Goal: Task Accomplishment & Management: Manage account settings

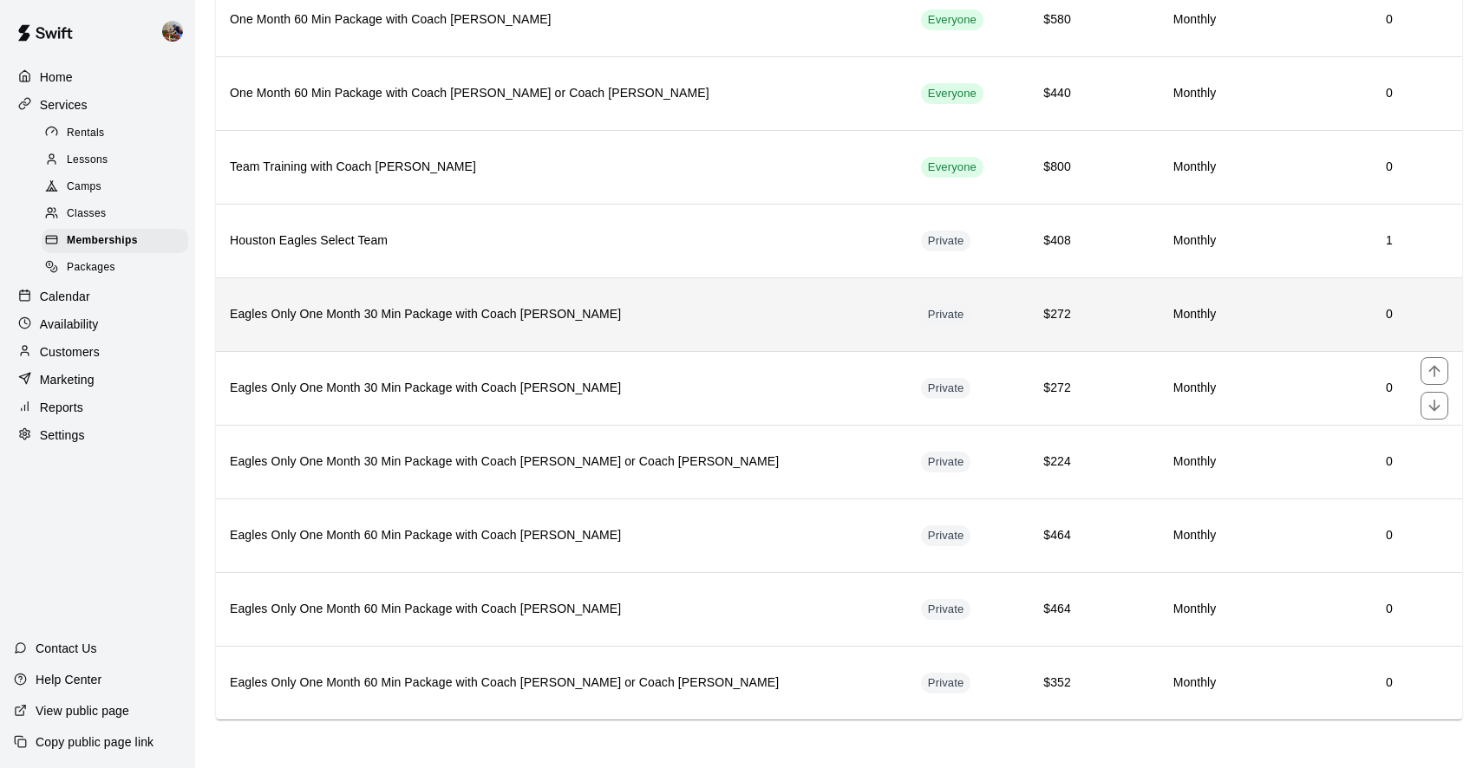
scroll to position [483, 0]
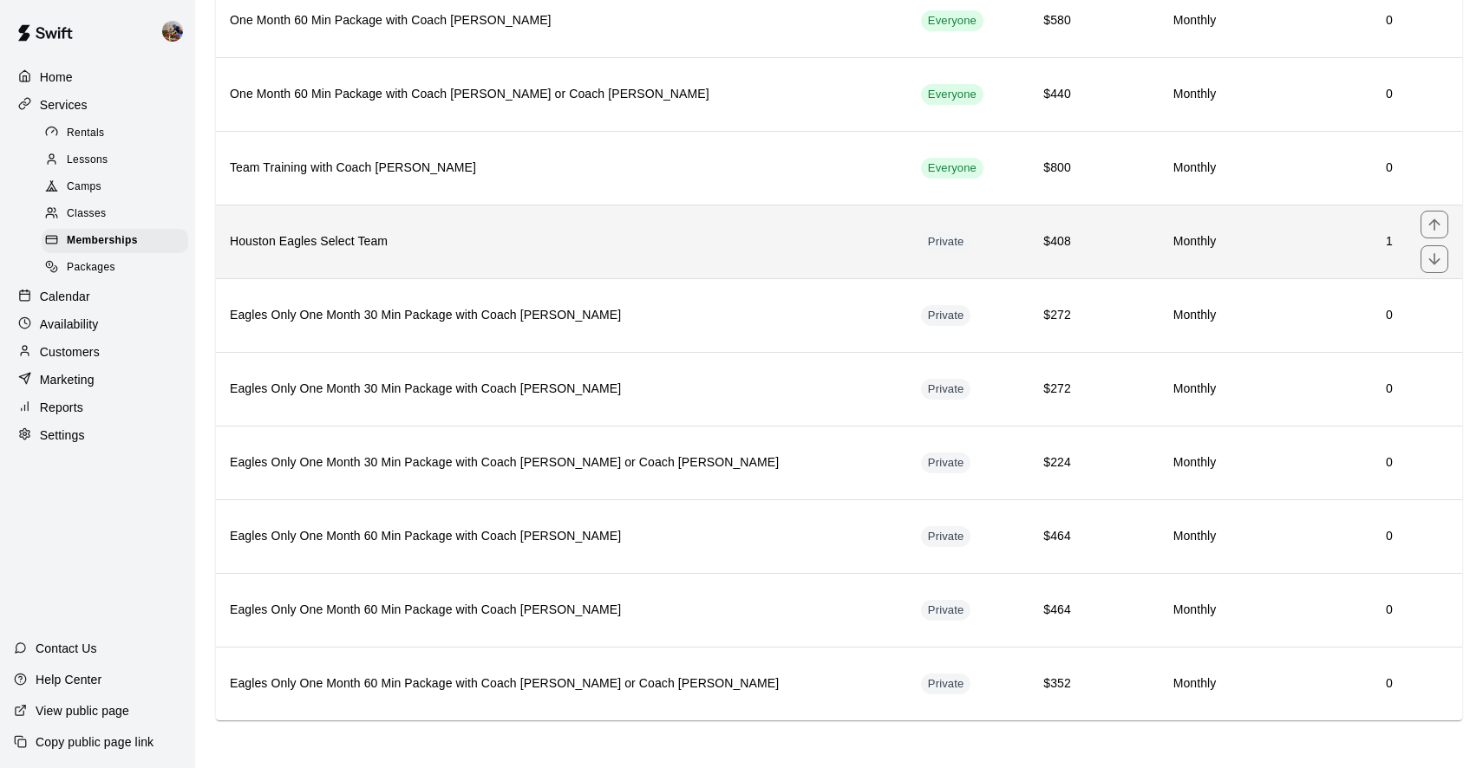
click at [414, 236] on h6 "Houston Eagles Select Team" at bounding box center [561, 241] width 663 height 19
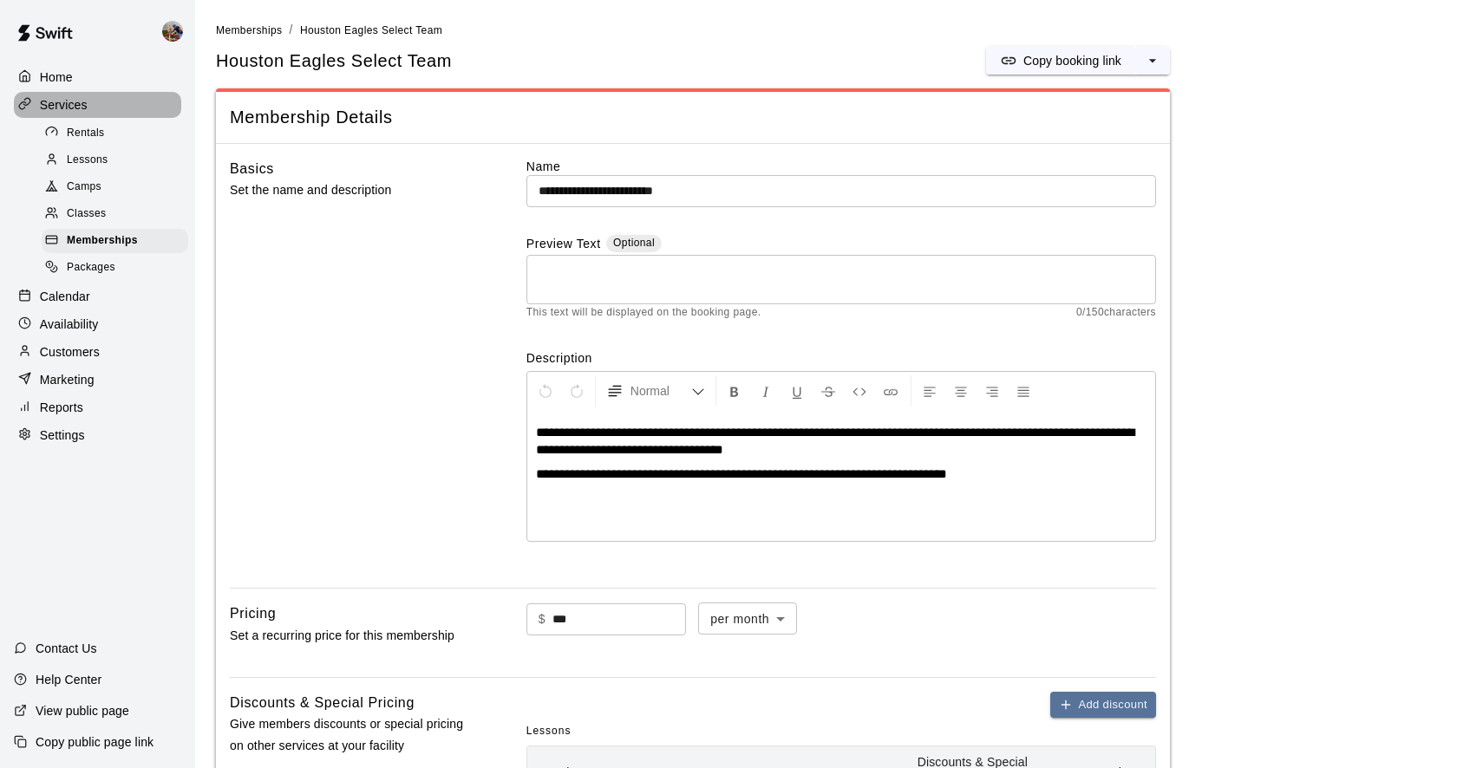
click at [62, 101] on p "Services" at bounding box center [64, 104] width 48 height 17
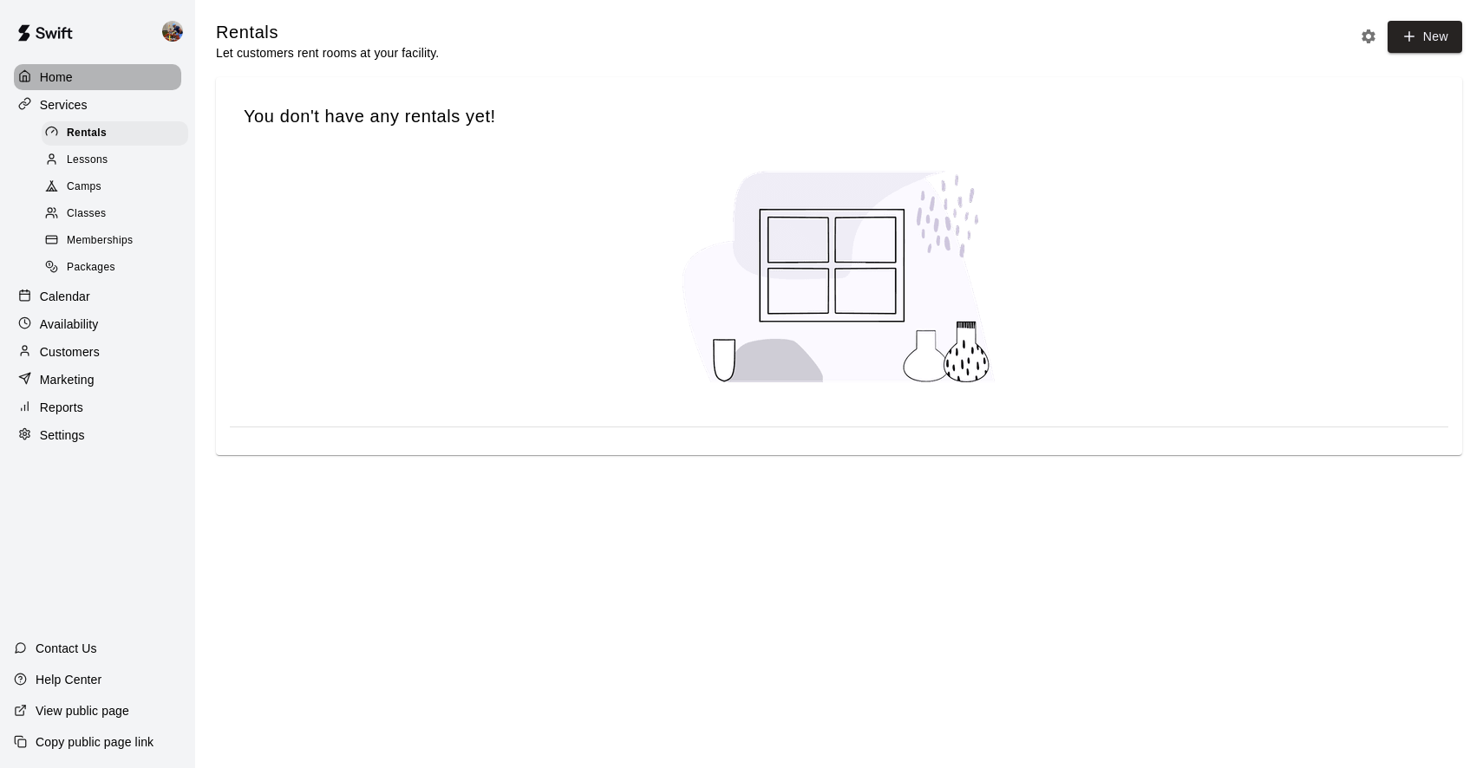
click at [62, 74] on p "Home" at bounding box center [56, 77] width 33 height 17
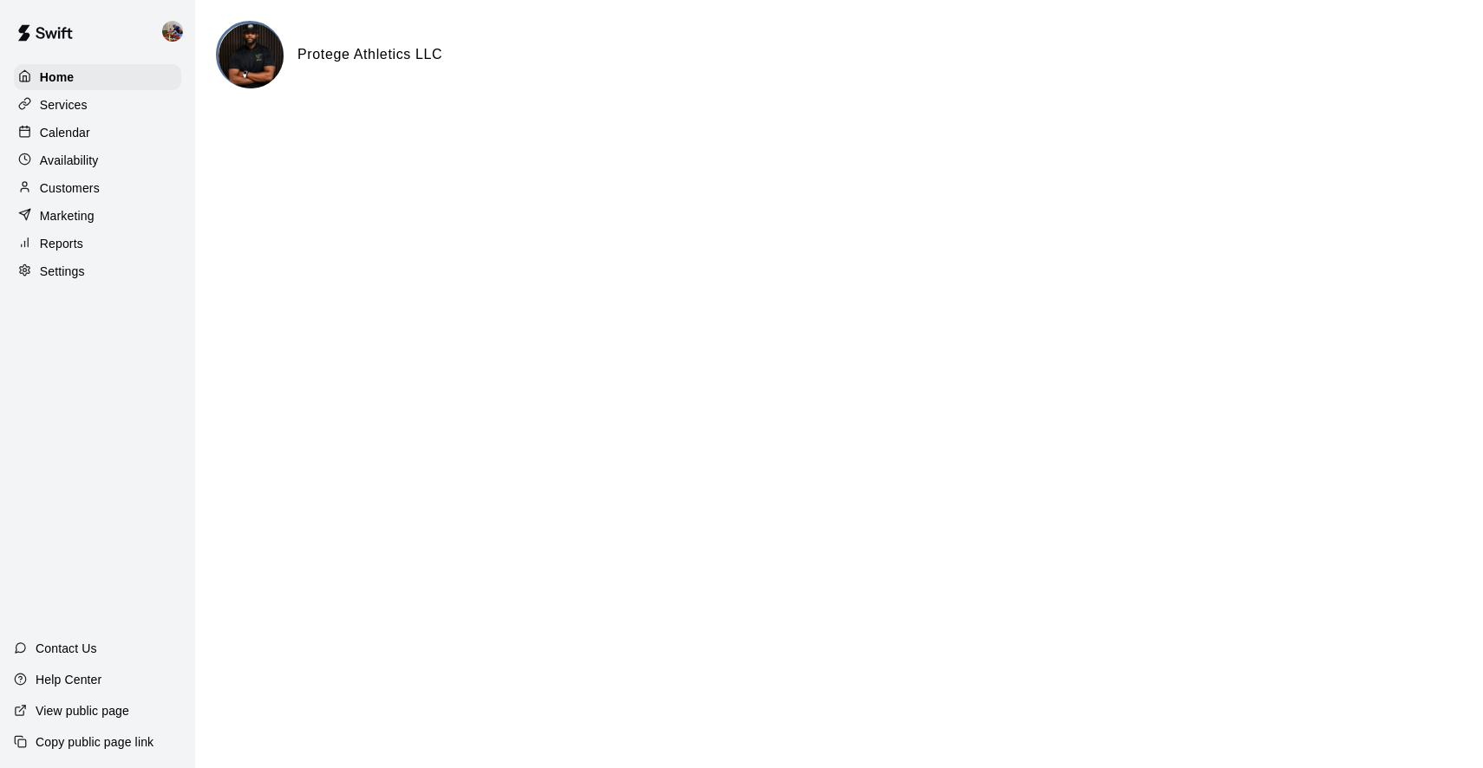
click at [64, 106] on p "Services" at bounding box center [64, 104] width 48 height 17
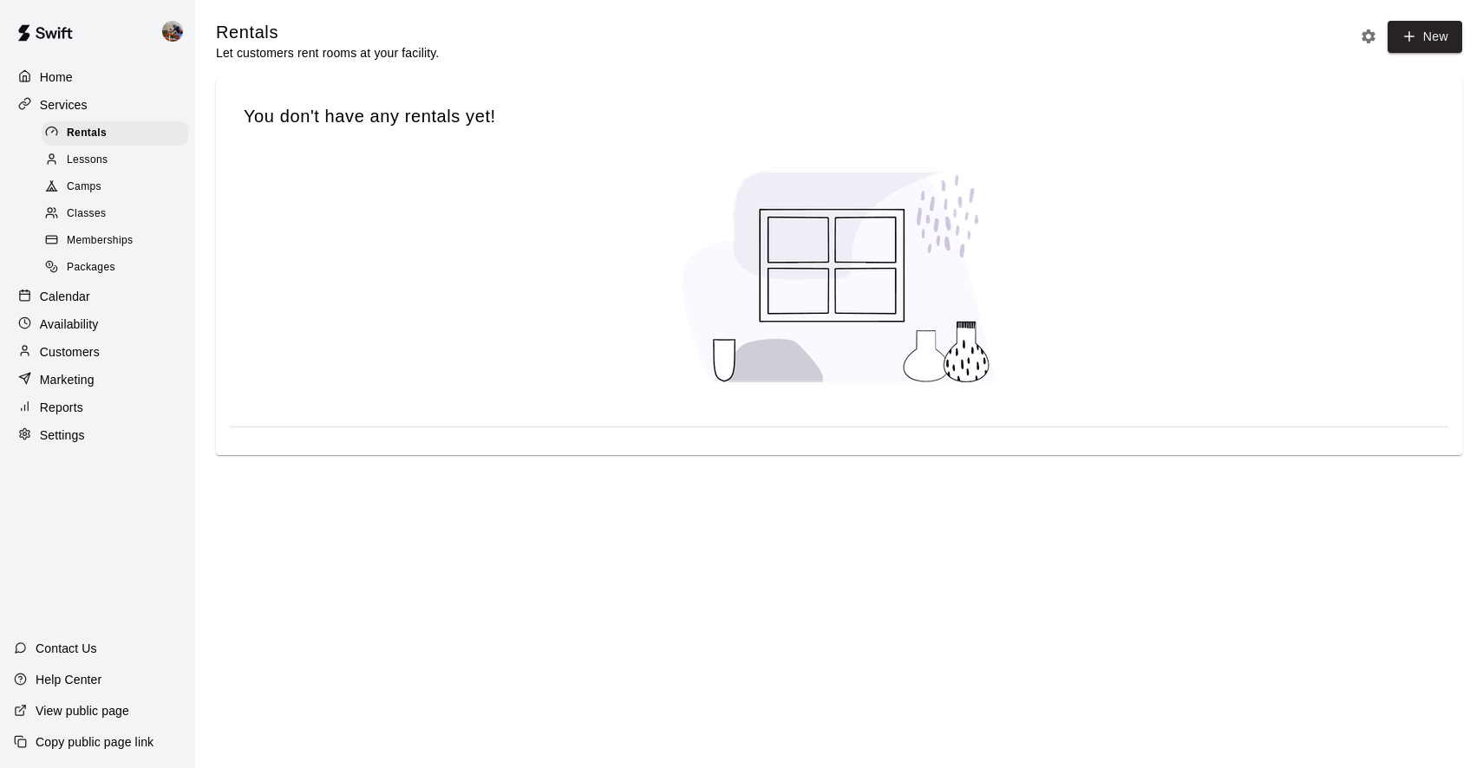
click at [66, 347] on p "Customers" at bounding box center [70, 351] width 60 height 17
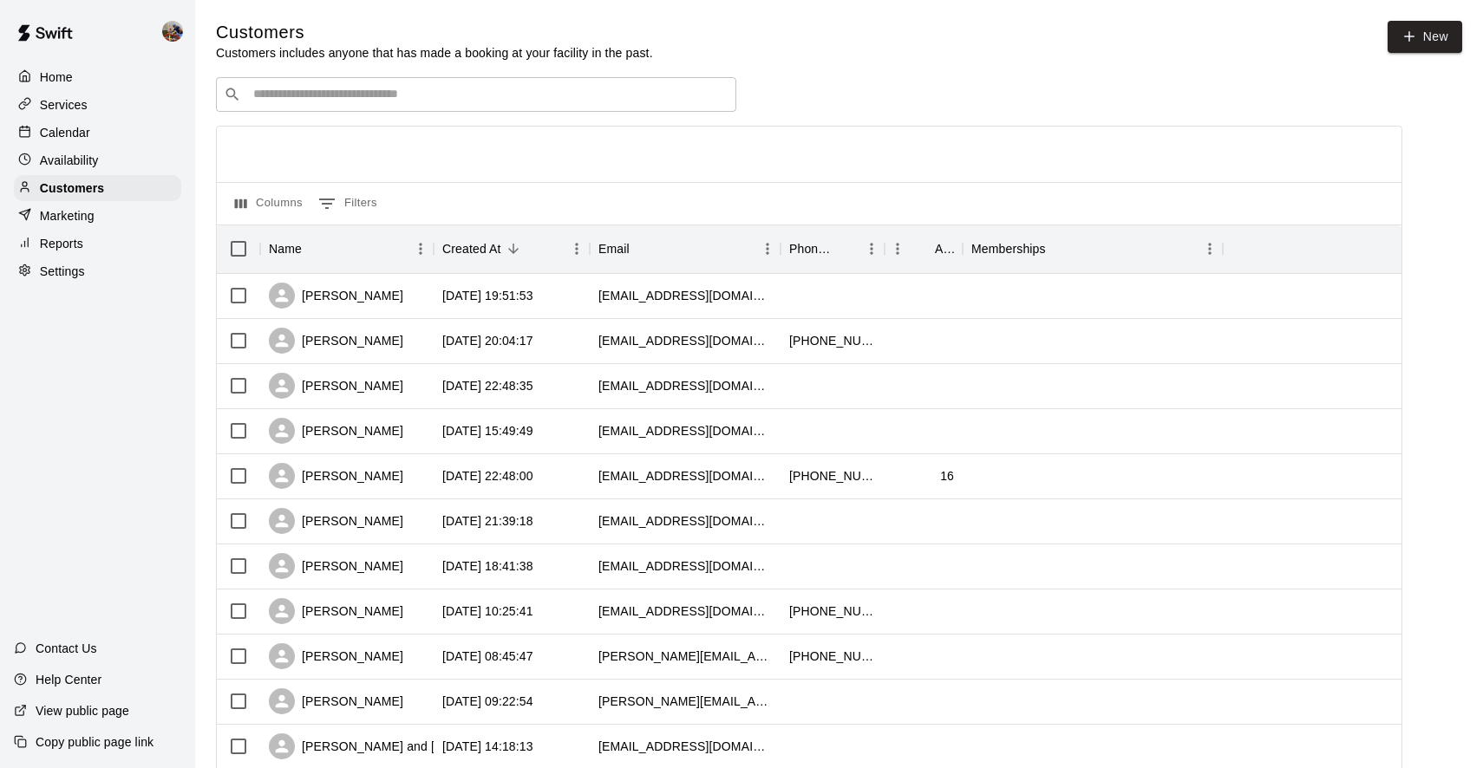
click at [428, 104] on div "​ ​" at bounding box center [476, 94] width 520 height 35
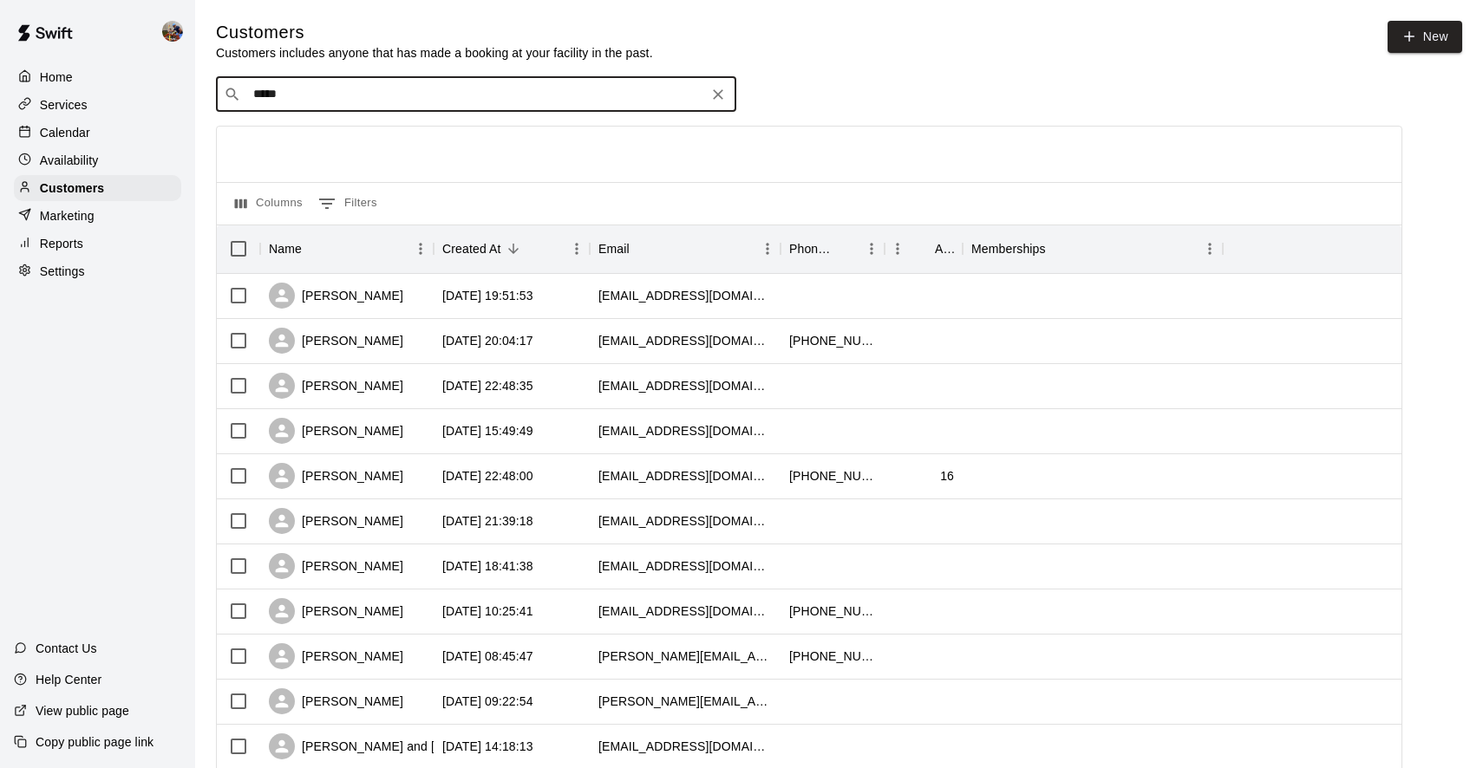
type input "******"
click at [335, 147] on span "rdchance.wvu@gmail.com" at bounding box center [357, 148] width 186 height 12
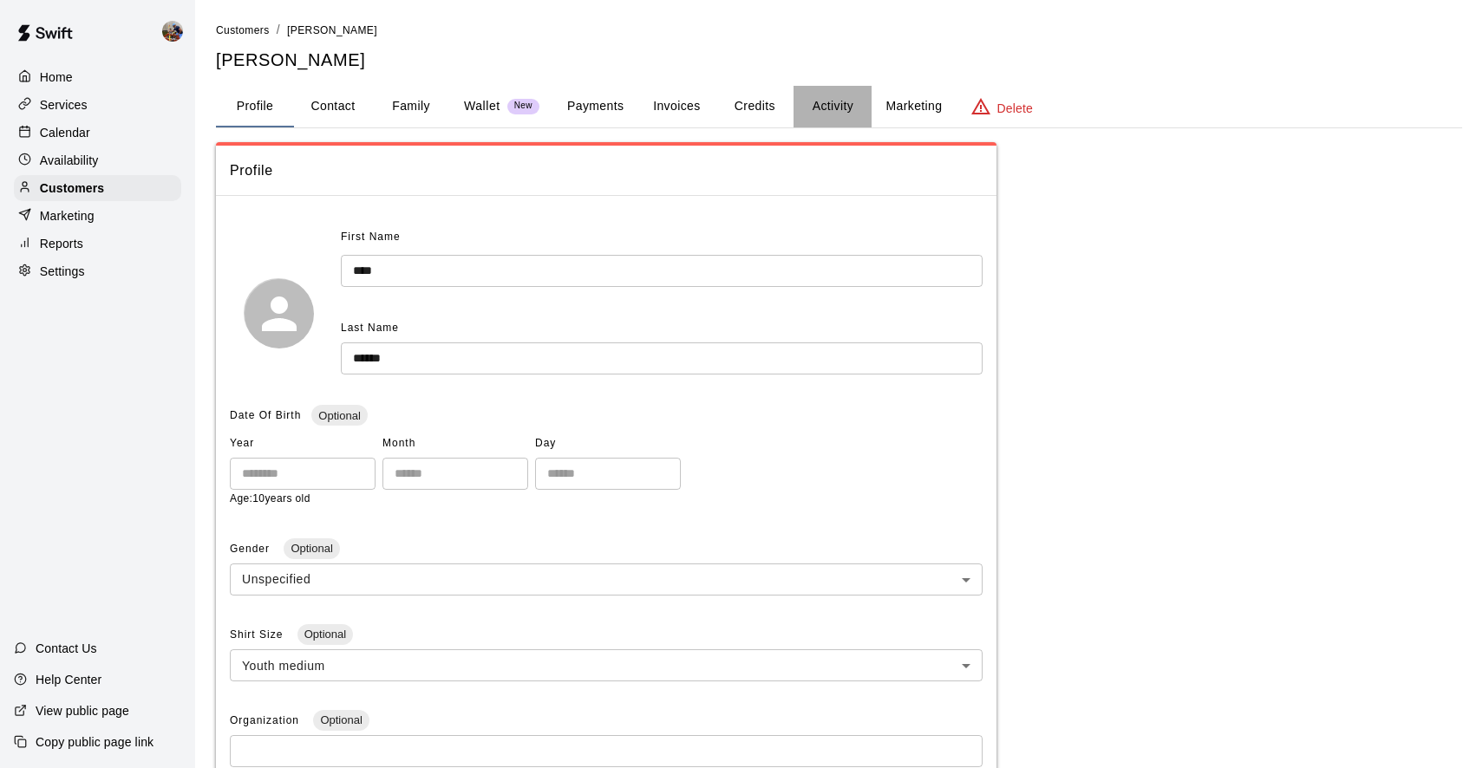
click at [847, 101] on button "Activity" at bounding box center [832, 107] width 78 height 42
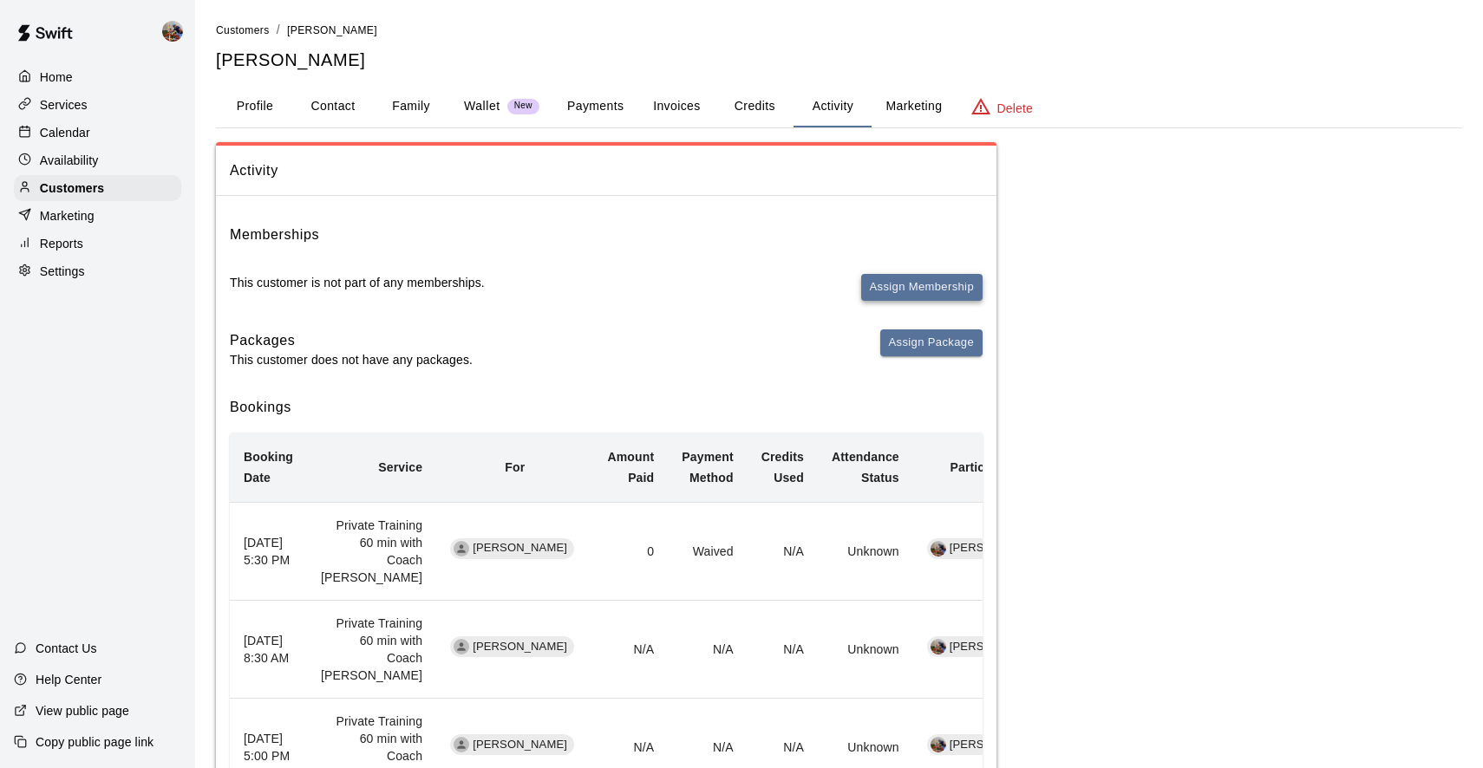
click at [896, 280] on button "Assign Membership" at bounding box center [921, 287] width 121 height 27
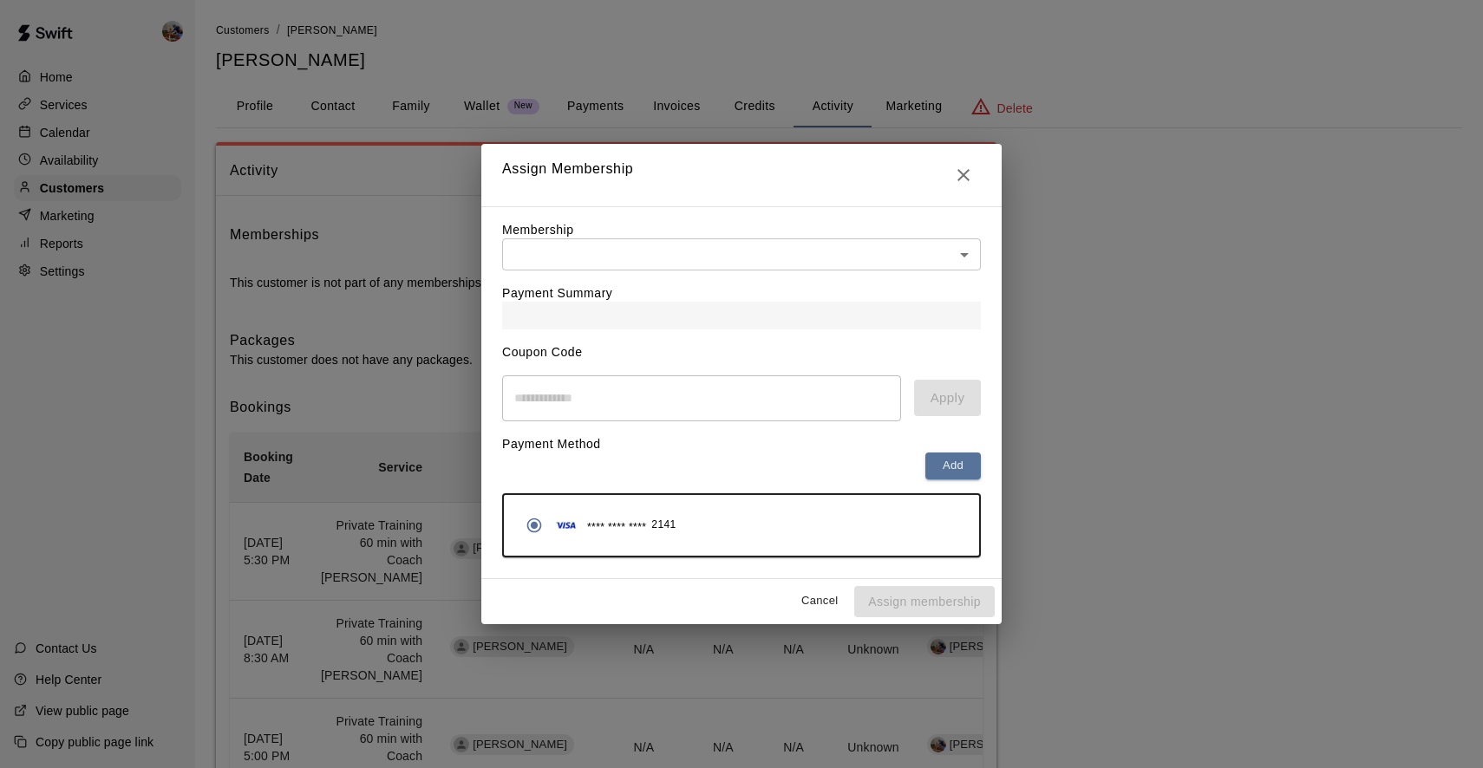
click at [797, 273] on div "Payment Summary" at bounding box center [741, 300] width 479 height 59
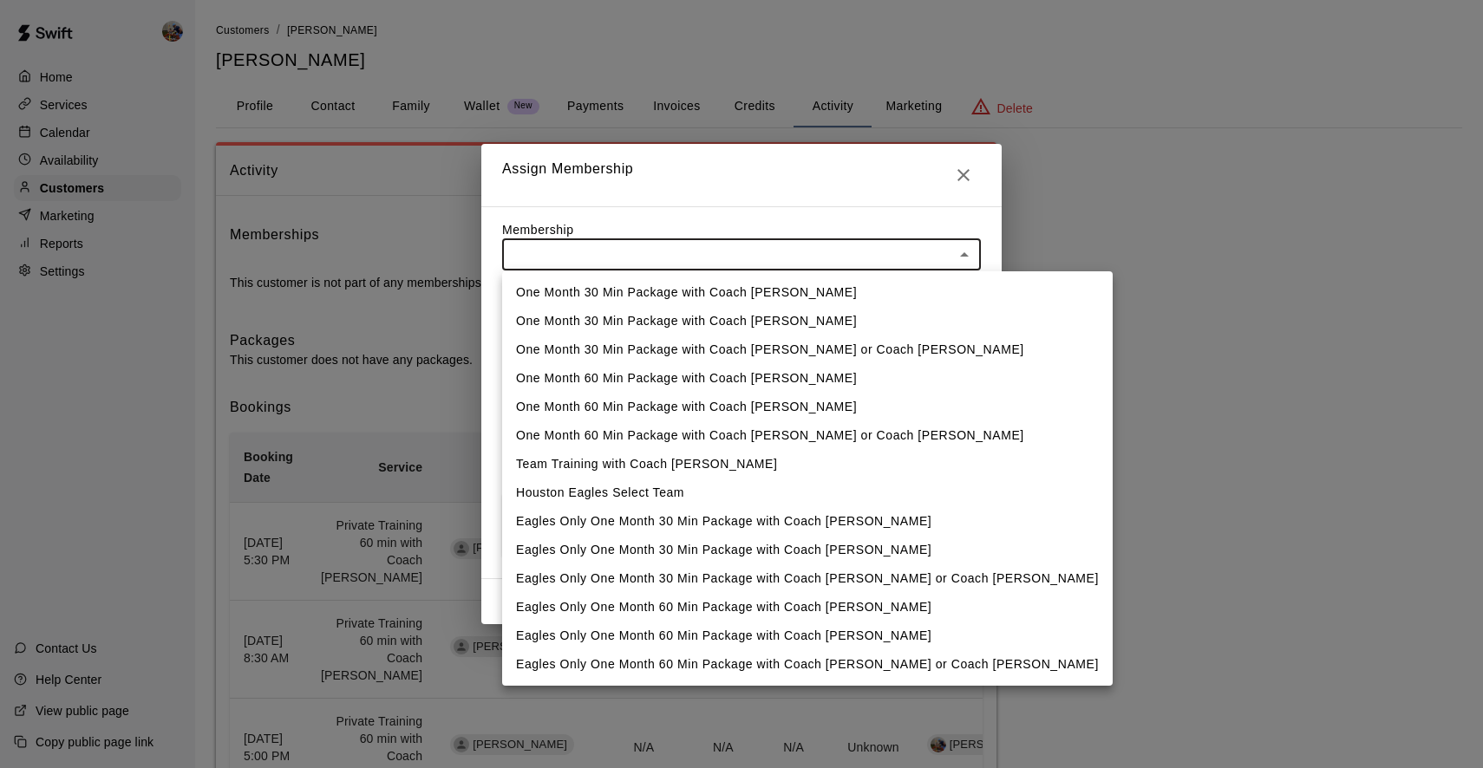
click at [649, 491] on li "Houston Eagles Select Team" at bounding box center [807, 493] width 610 height 29
type input "**********"
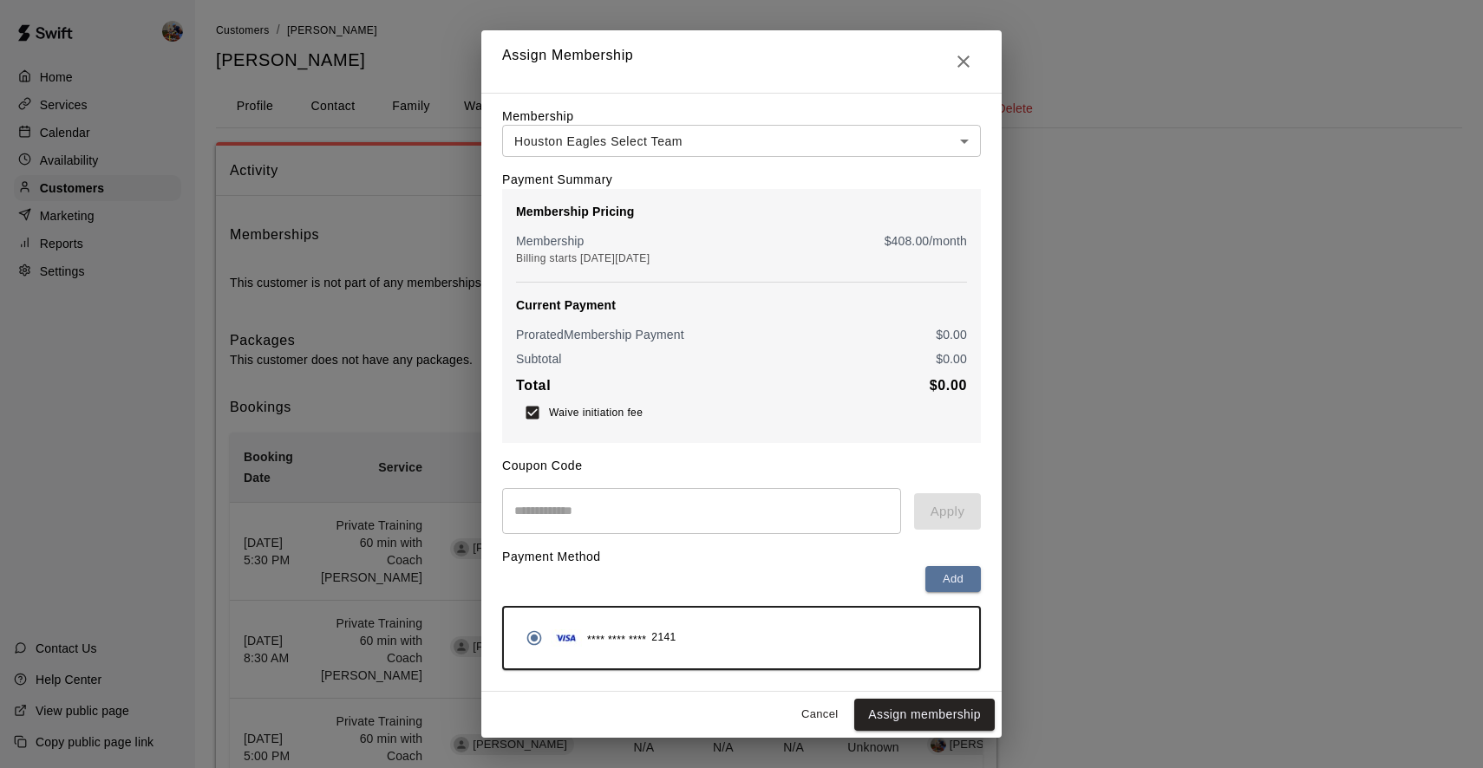
click at [961, 62] on icon "Close" at bounding box center [963, 61] width 21 height 21
